Goal: Task Accomplishment & Management: Use online tool/utility

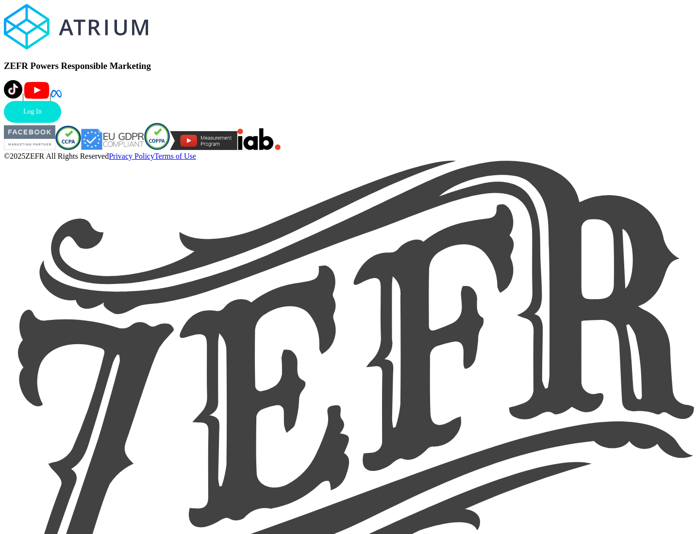
click at [61, 123] on link "Log In" at bounding box center [32, 112] width 57 height 22
